Goal: Share content

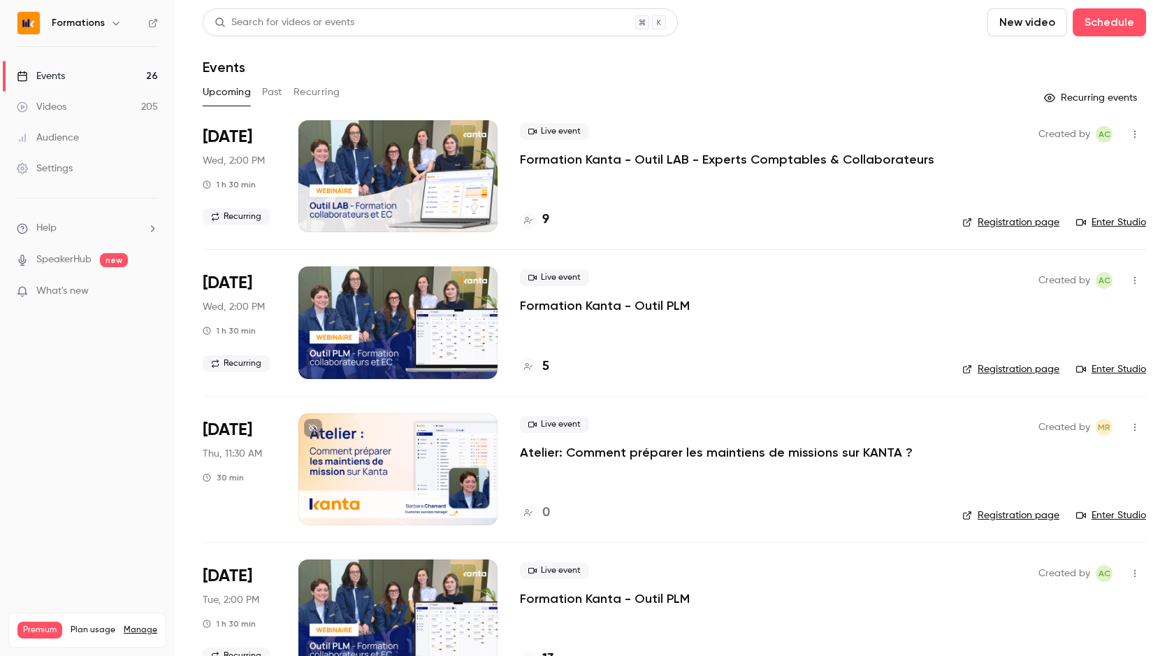
click at [1139, 422] on icon "button" at bounding box center [1135, 427] width 11 height 10
click at [1160, 414] on div at bounding box center [587, 328] width 1174 height 656
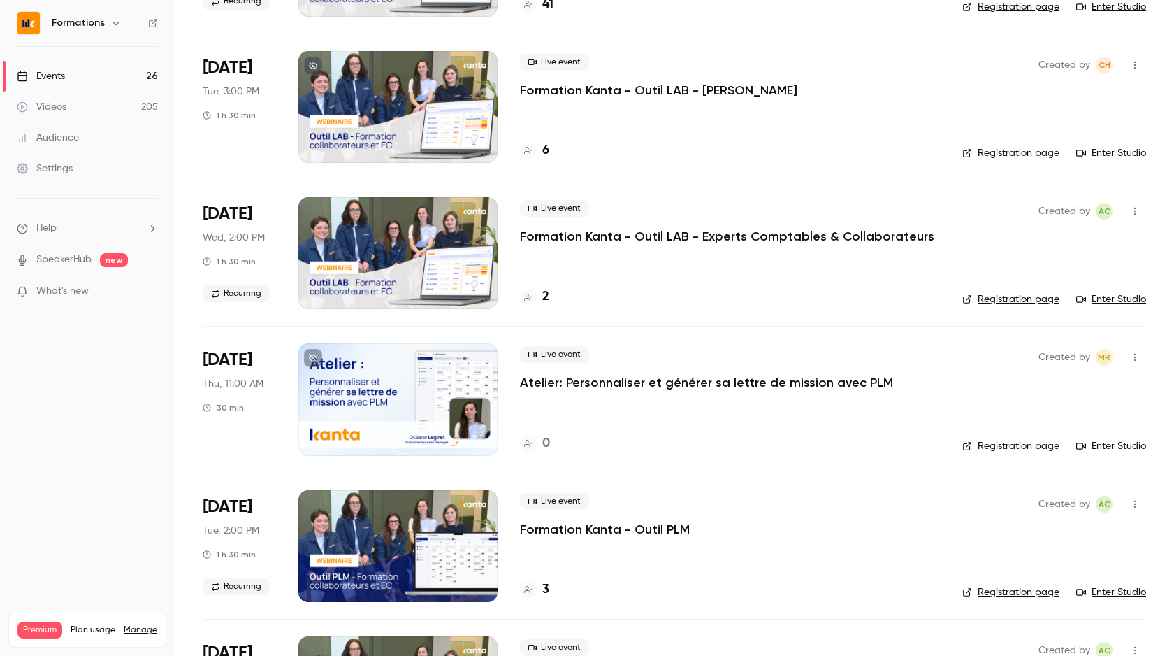
scroll to position [827, 0]
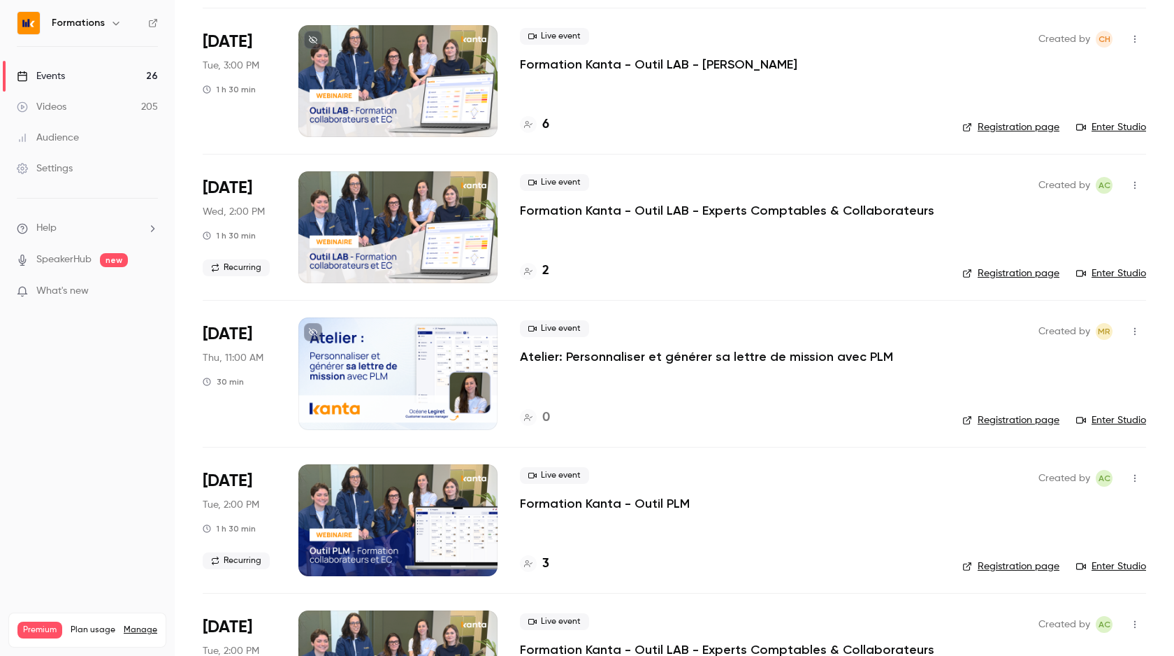
click at [803, 359] on p "Atelier: Personnaliser et générer sa lettre de mission avec PLM" at bounding box center [706, 356] width 373 height 17
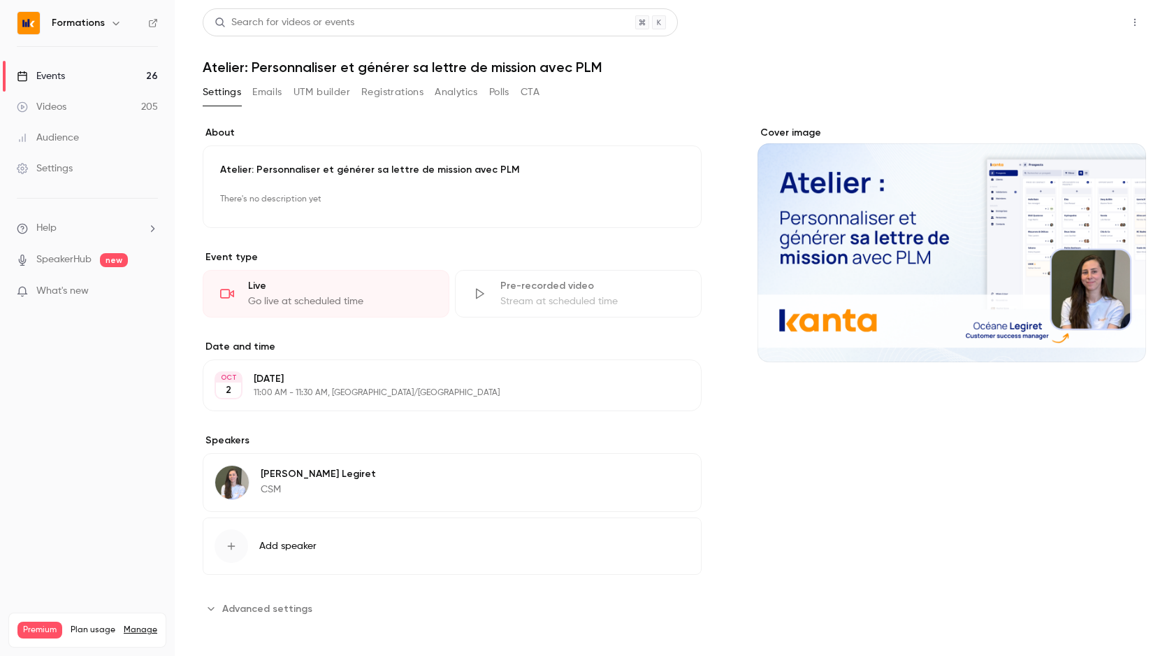
click at [1088, 20] on button "Share" at bounding box center [1085, 22] width 55 height 28
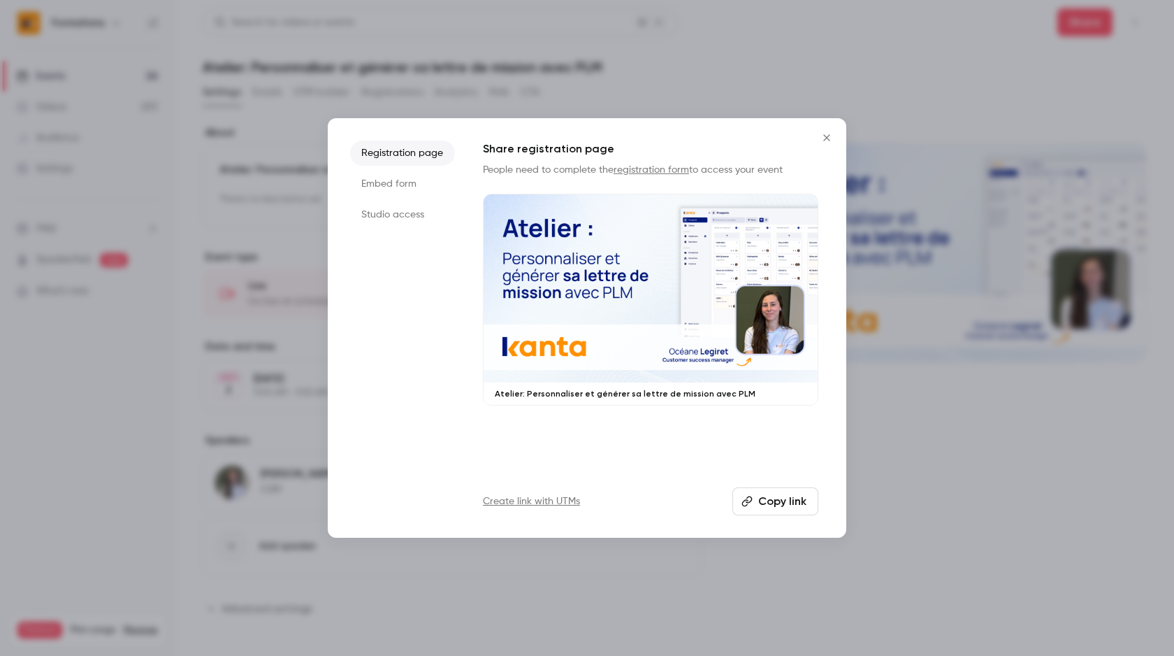
click at [779, 498] on button "Copy link" at bounding box center [776, 501] width 86 height 28
click at [826, 141] on icon "Close" at bounding box center [827, 137] width 17 height 11
